Goal: Obtain resource: Download file/media

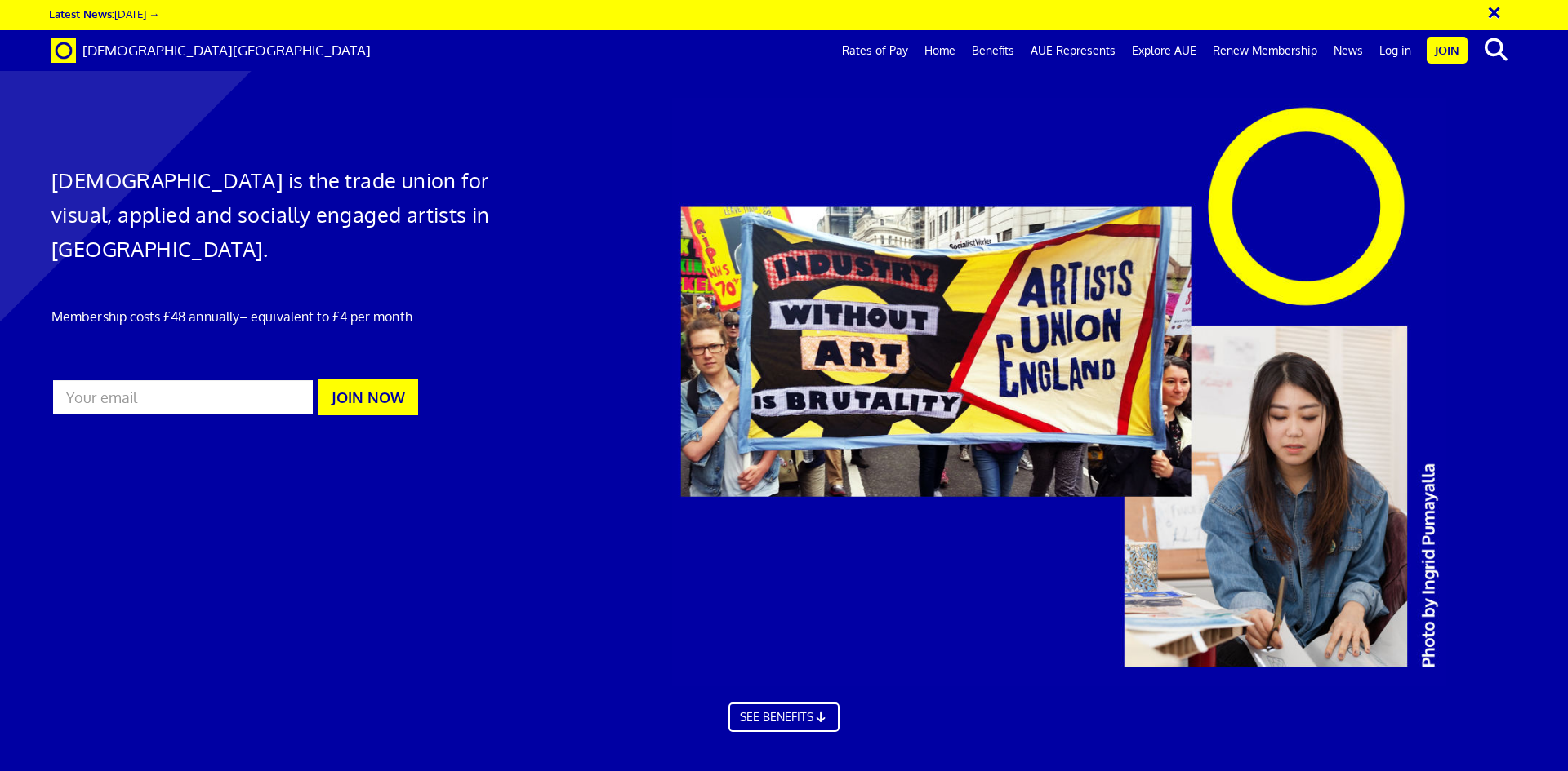
scroll to position [0, 25]
click at [895, 46] on link "Rates of Pay" at bounding box center [875, 50] width 82 height 41
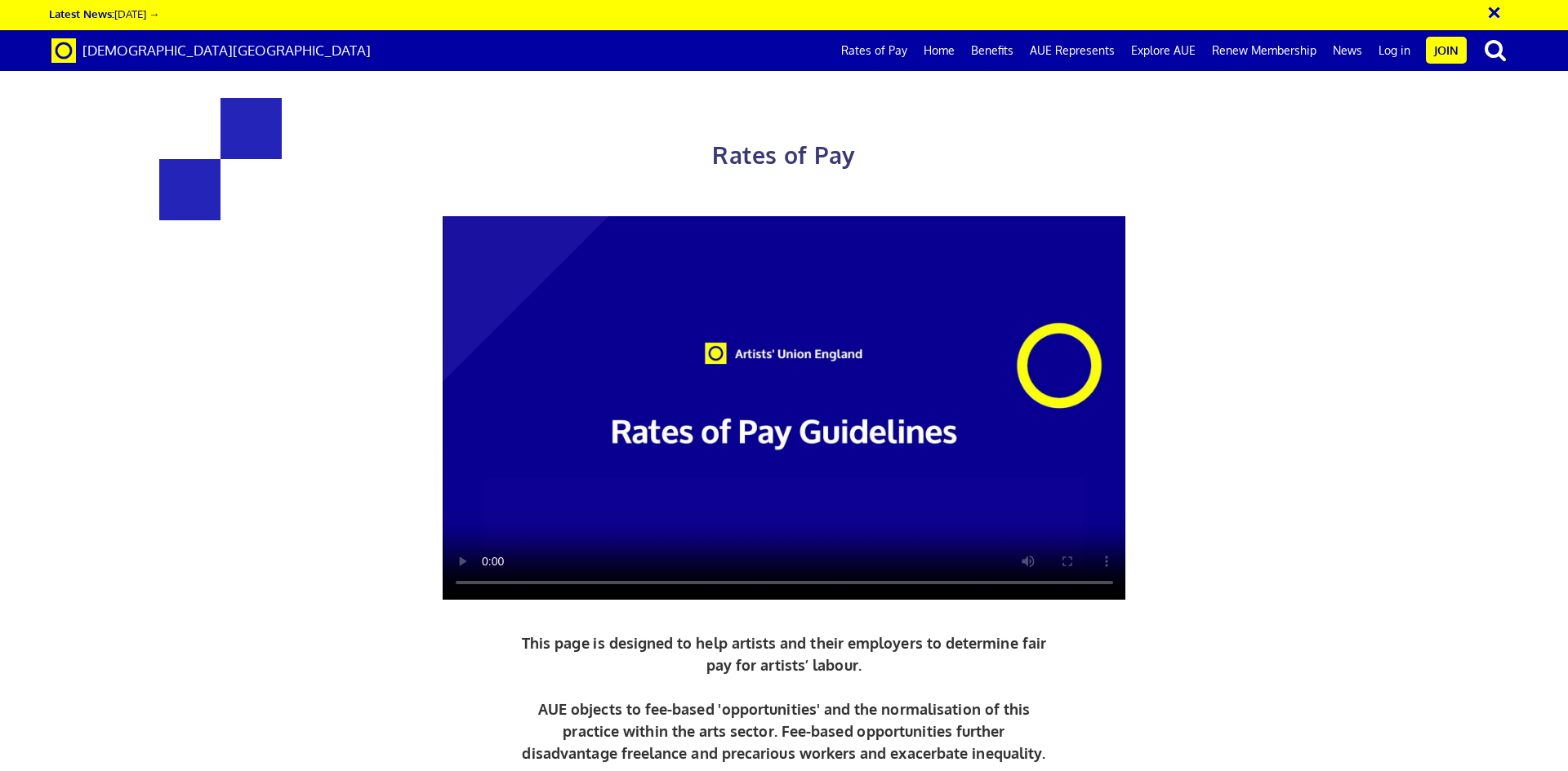
scroll to position [0, 25]
click at [248, 473] on div "Rates of Pay This page is designed to help artists and their employers to deter…" at bounding box center [783, 469] width 1592 height 908
